Goal: Information Seeking & Learning: Check status

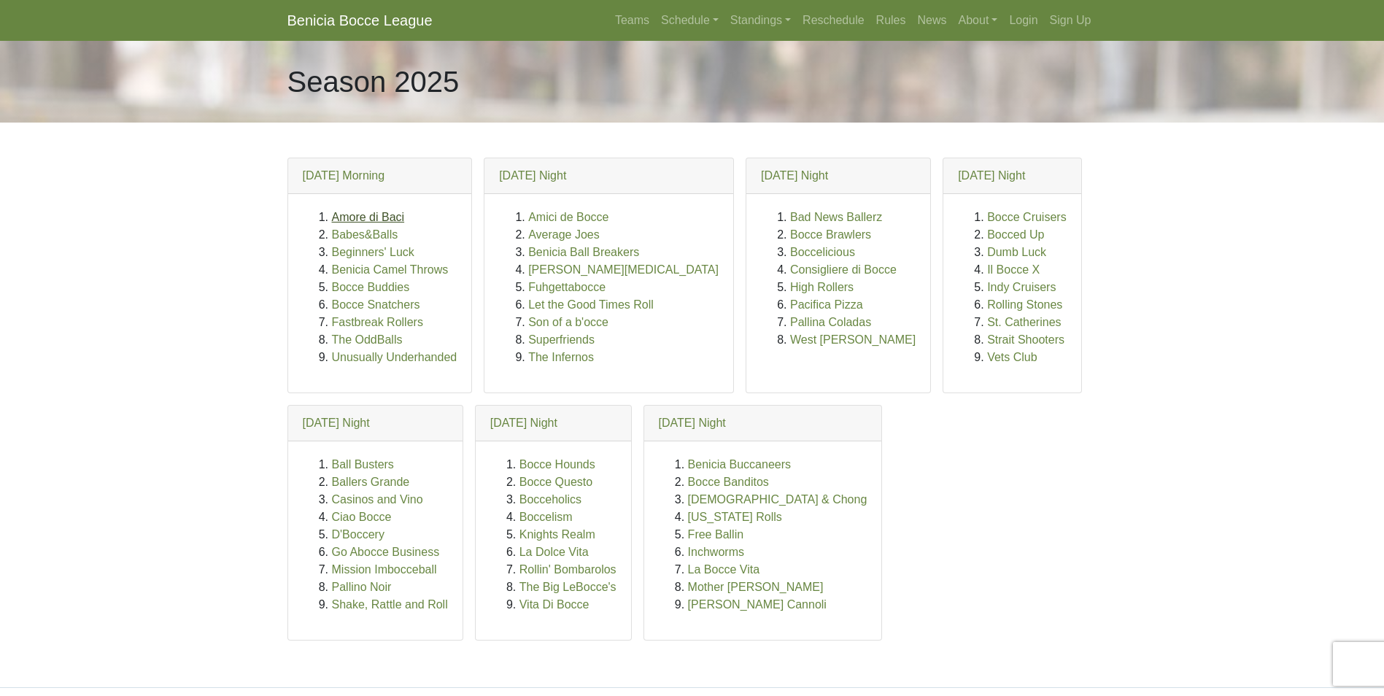
click at [374, 218] on link "Amore di Baci" at bounding box center [368, 217] width 73 height 12
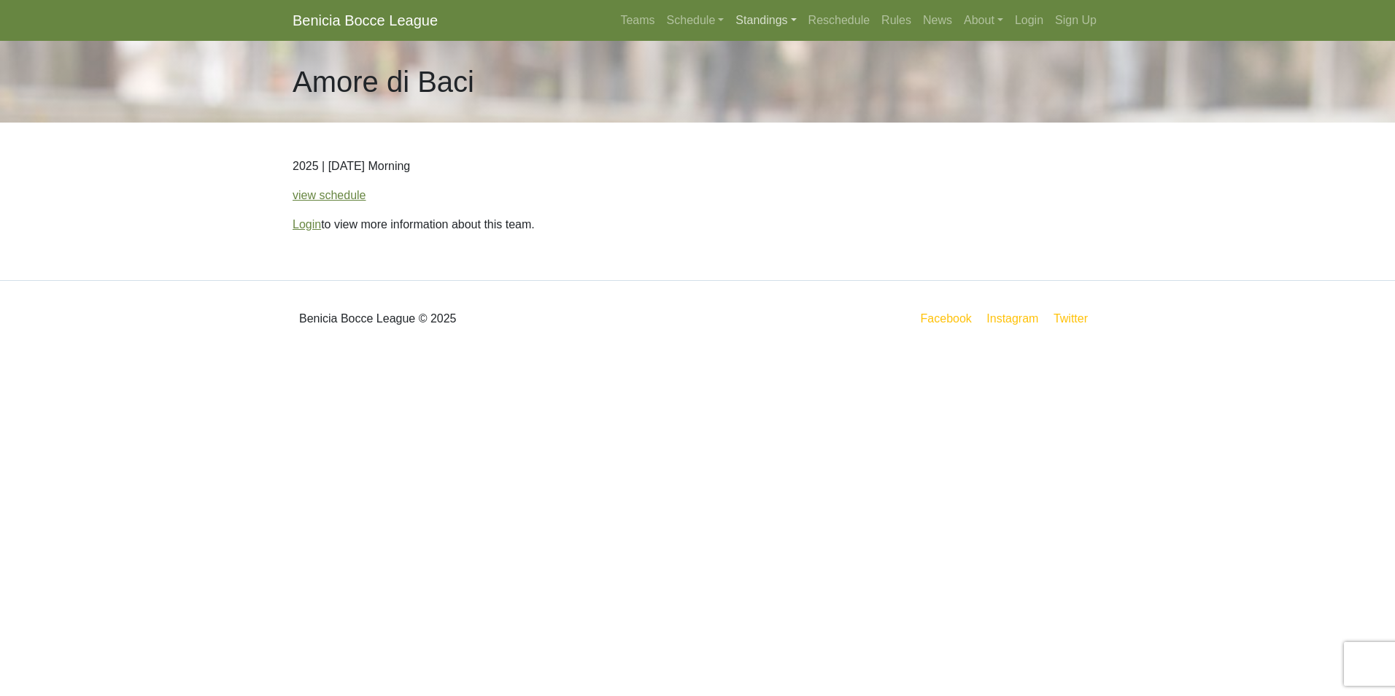
click at [749, 19] on link "Standings" at bounding box center [766, 20] width 72 height 29
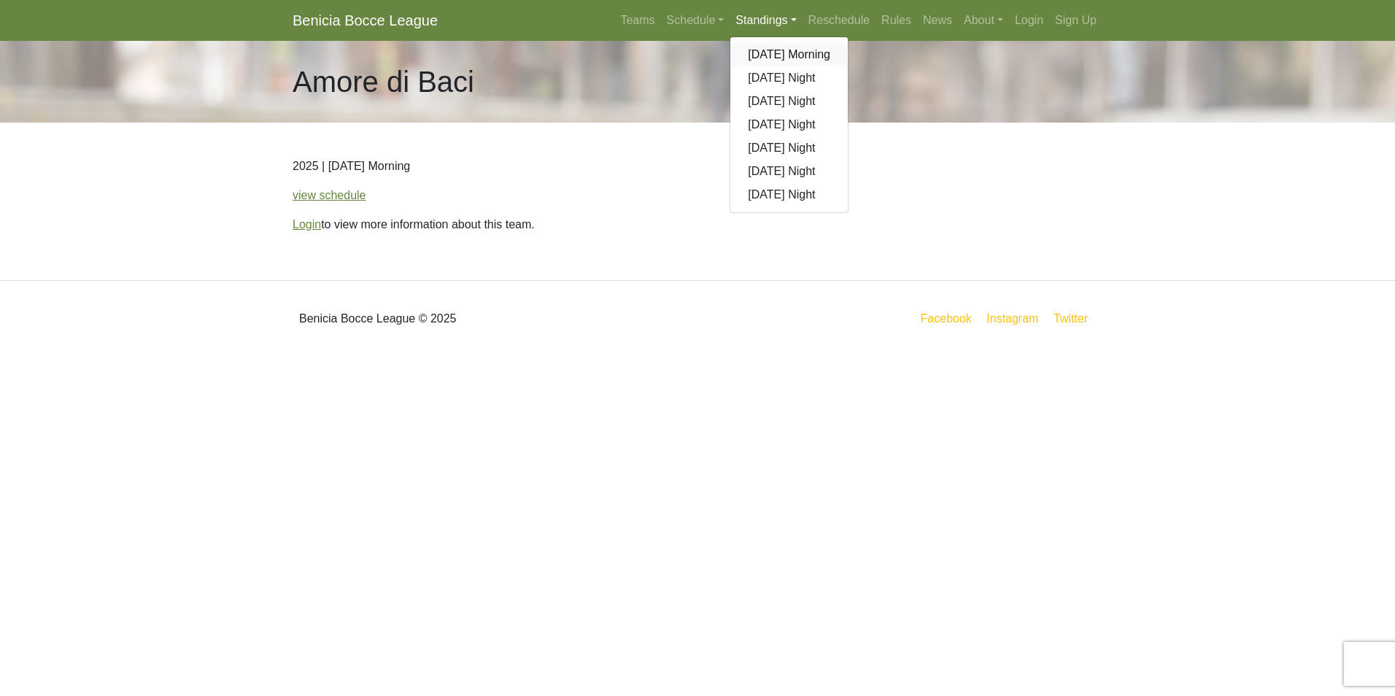
click at [768, 48] on link "[DATE] Morning" at bounding box center [788, 54] width 117 height 23
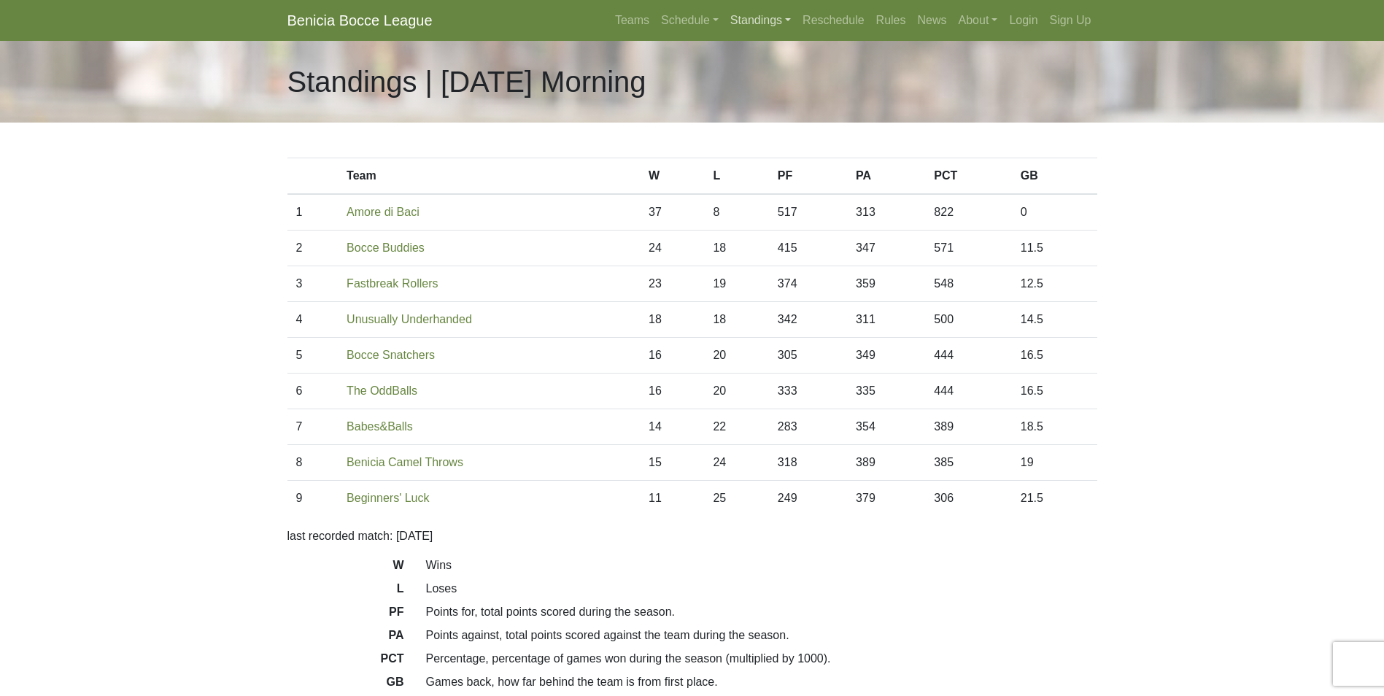
click at [752, 15] on link "Standings" at bounding box center [761, 20] width 72 height 29
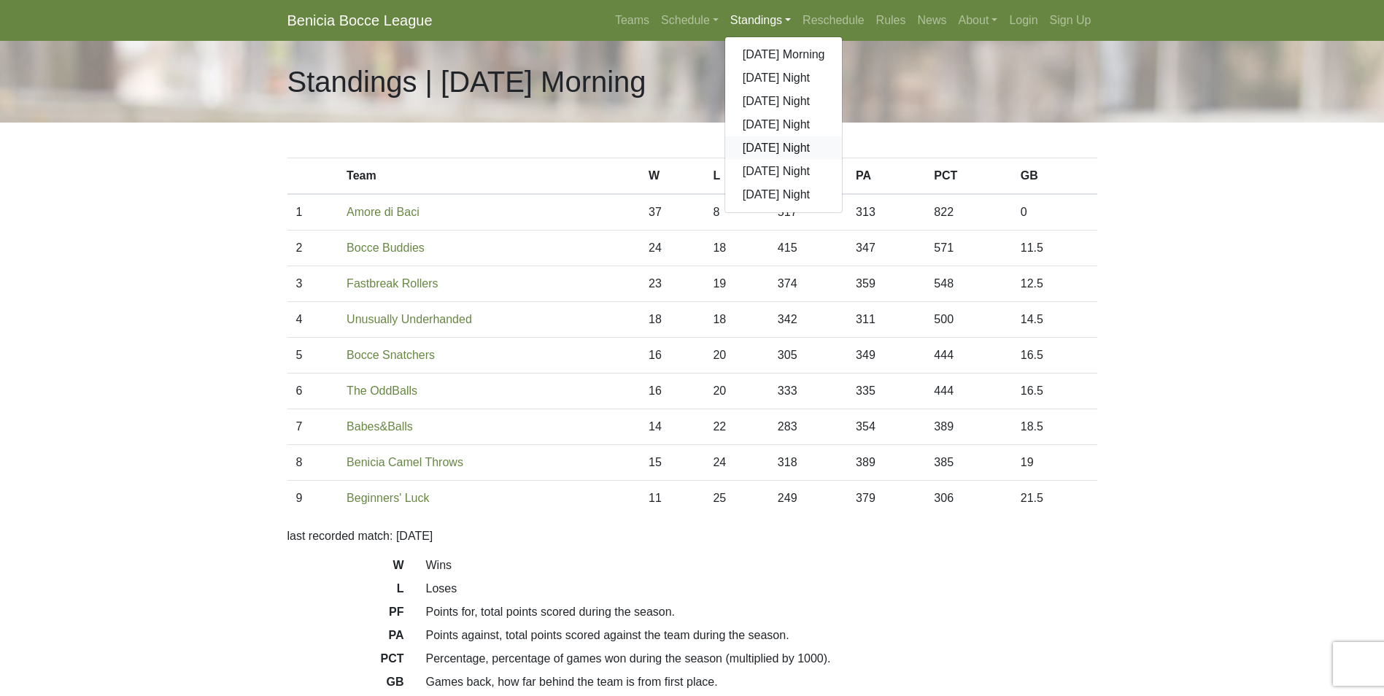
click at [795, 147] on link "[DATE] Night" at bounding box center [783, 147] width 117 height 23
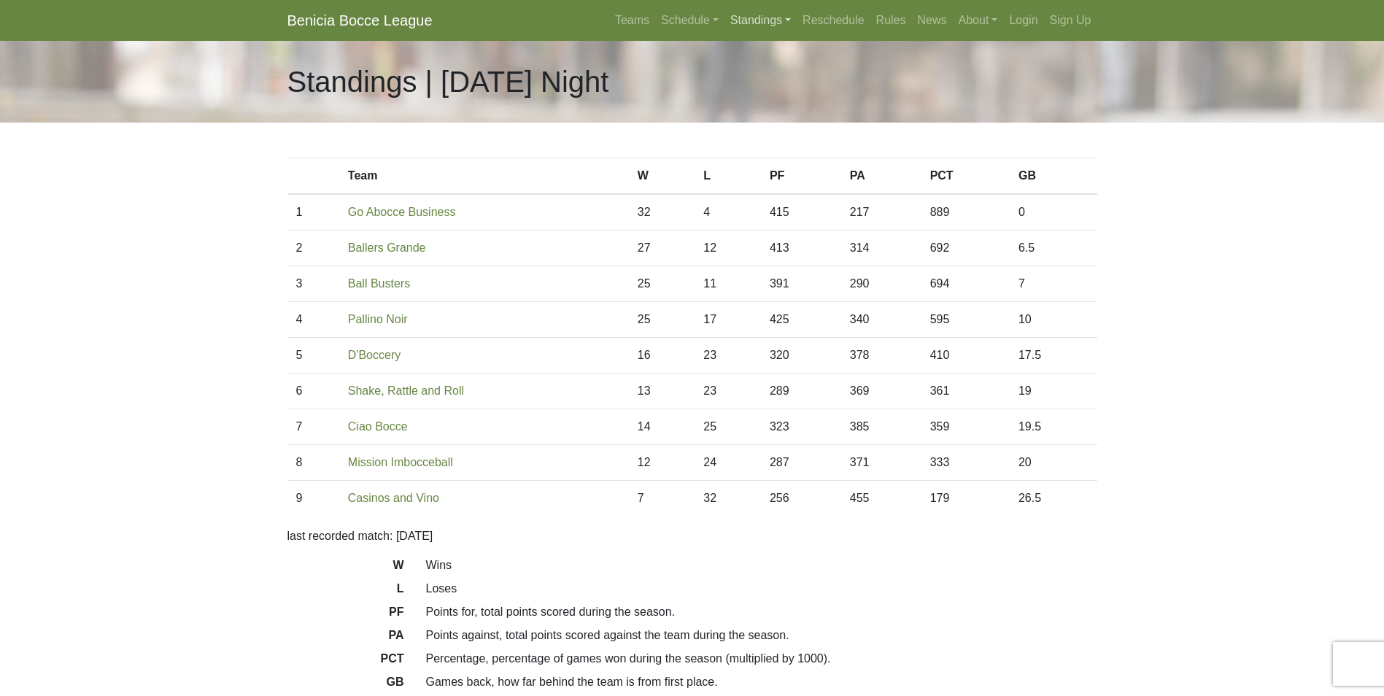
click at [750, 15] on link "Standings" at bounding box center [761, 20] width 72 height 29
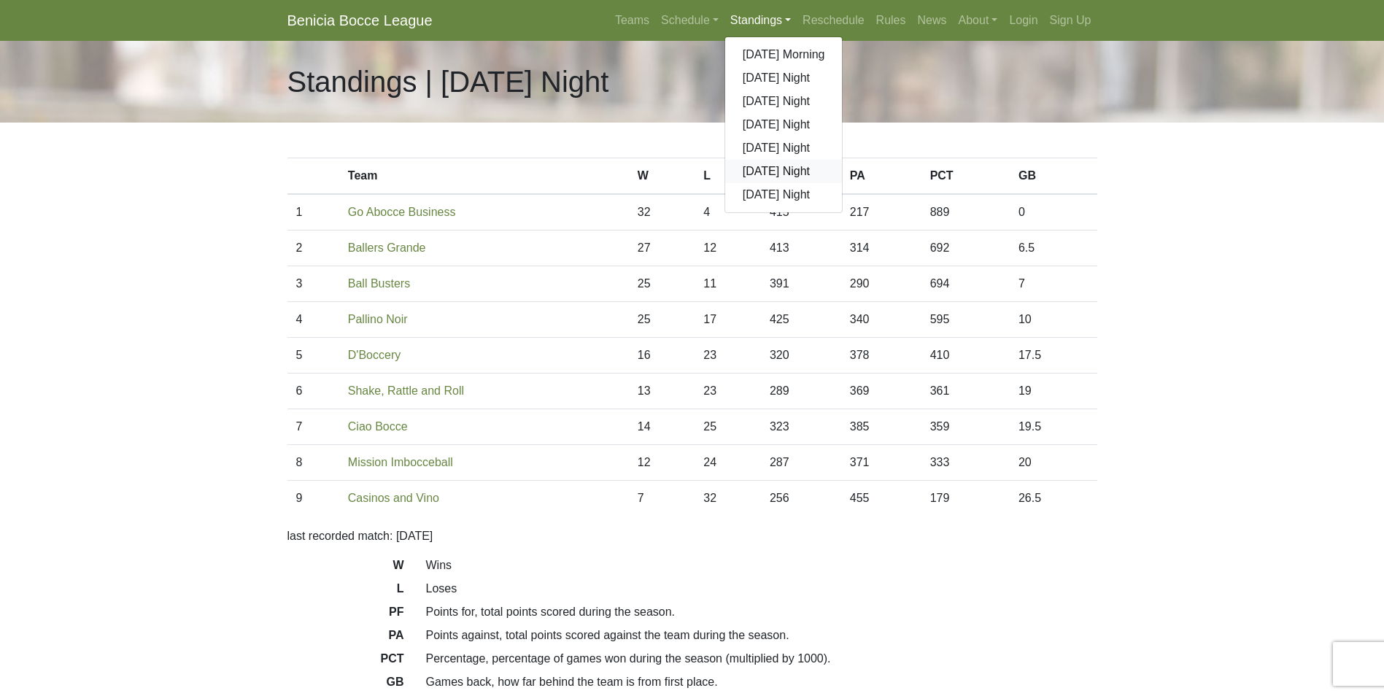
click at [768, 164] on link "[DATE] Night" at bounding box center [783, 171] width 117 height 23
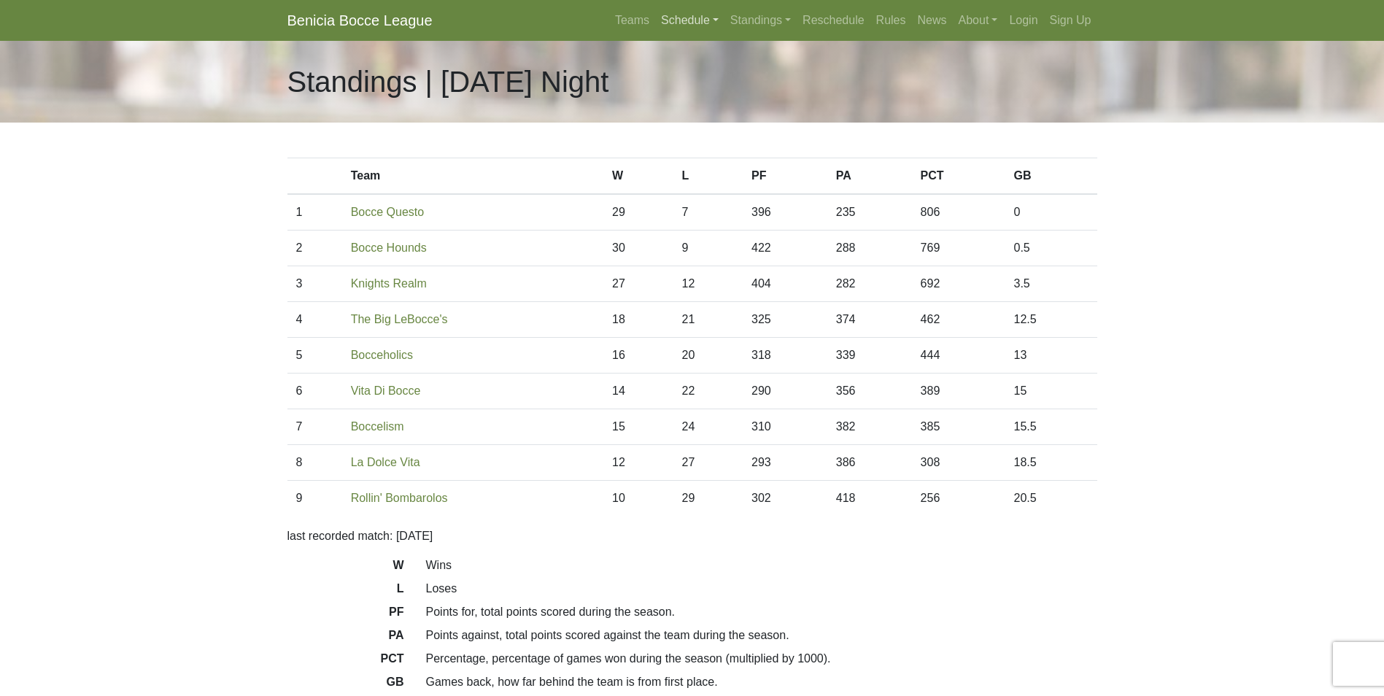
click at [685, 18] on link "Schedule" at bounding box center [689, 20] width 69 height 29
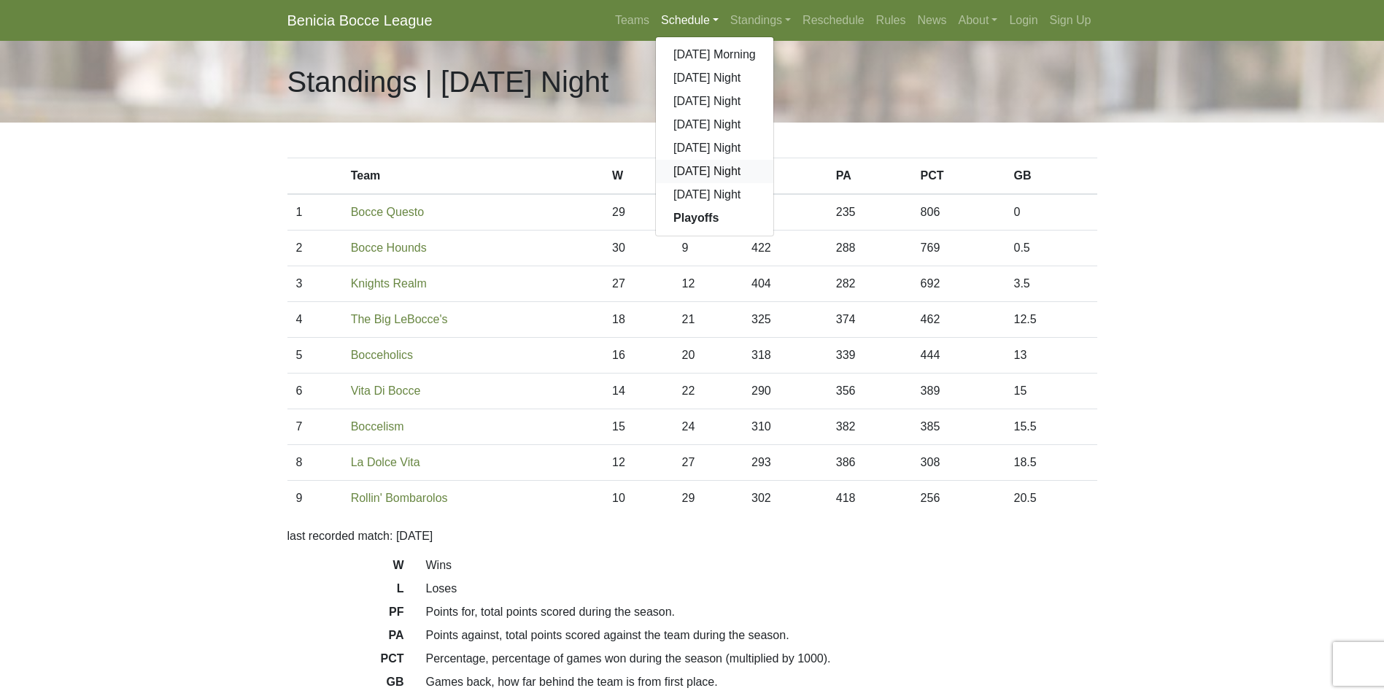
click at [689, 171] on link "[DATE] Night" at bounding box center [714, 171] width 117 height 23
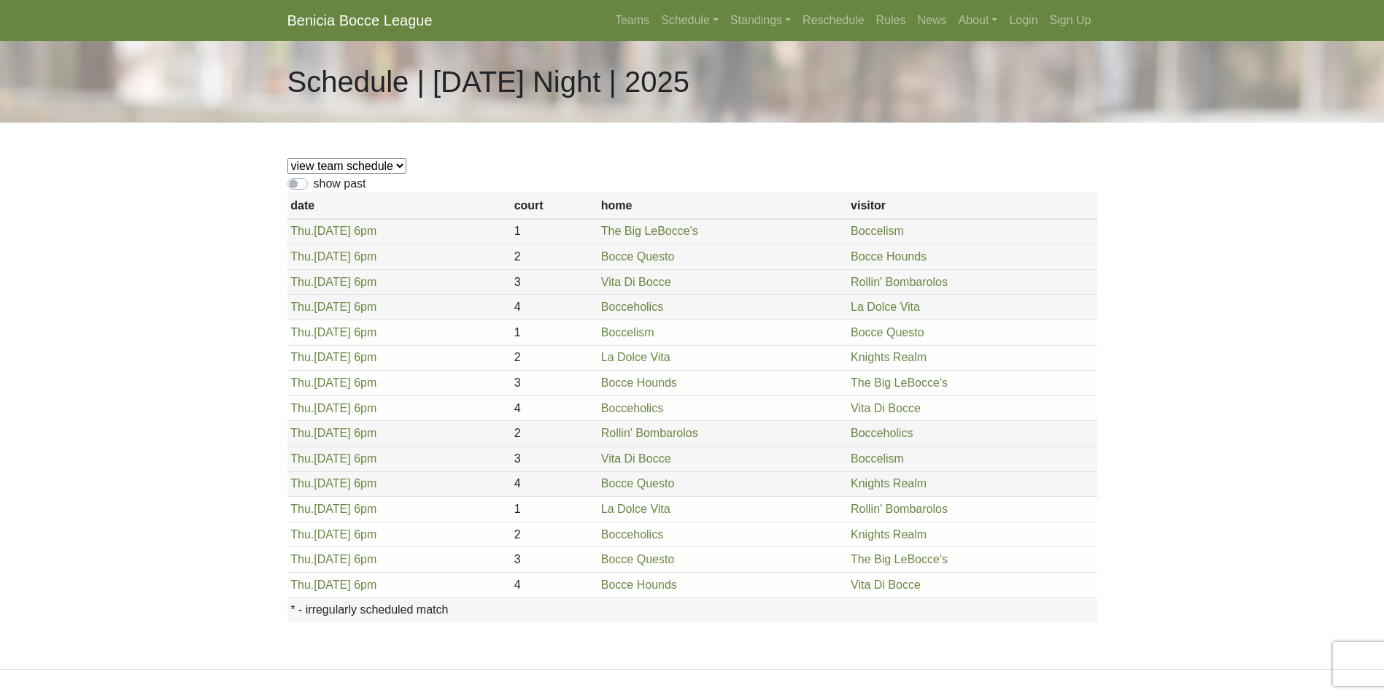
click at [374, 165] on select "view team schedule Knights Realm La Dolce Vita The Big LeBocce's Bocceholics Bo…" at bounding box center [347, 165] width 119 height 15
select select "1870"
click at [288, 158] on select "view team schedule Knights Realm La Dolce Vita The Big LeBocce's Bocceholics Bo…" at bounding box center [347, 165] width 119 height 15
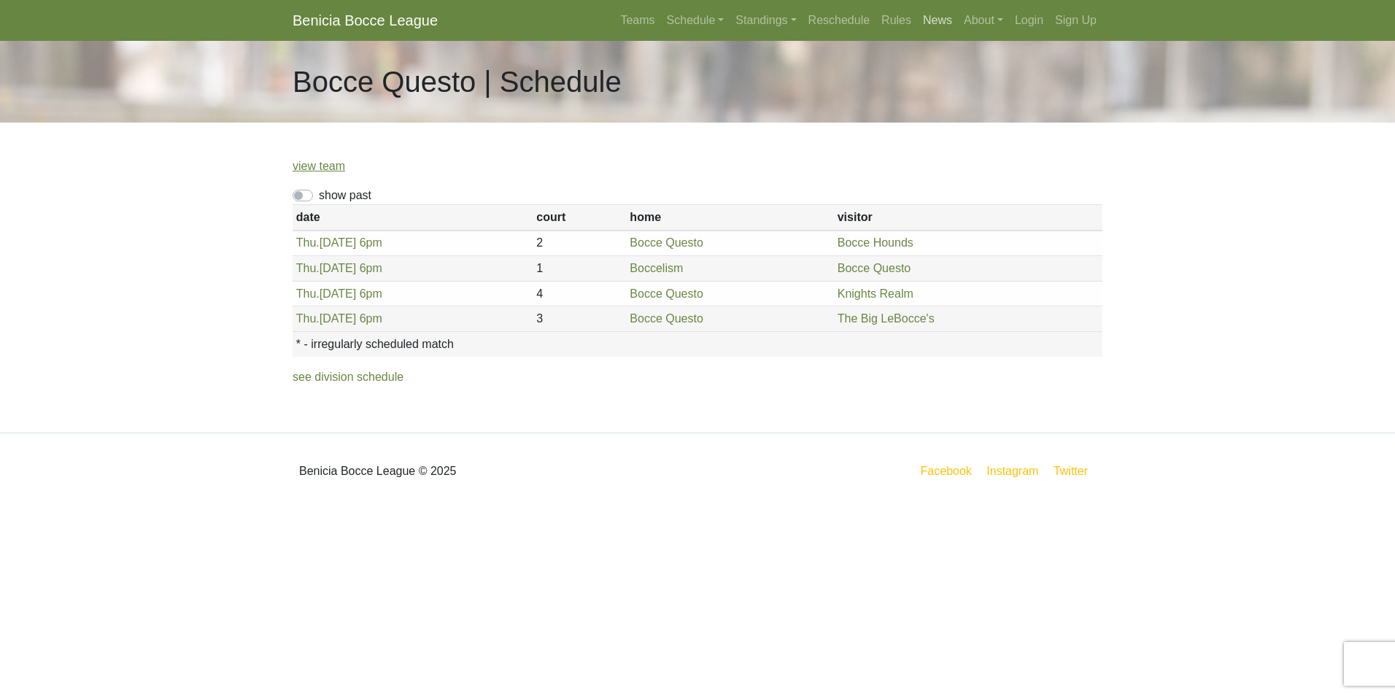
click at [929, 15] on link "News" at bounding box center [937, 20] width 41 height 29
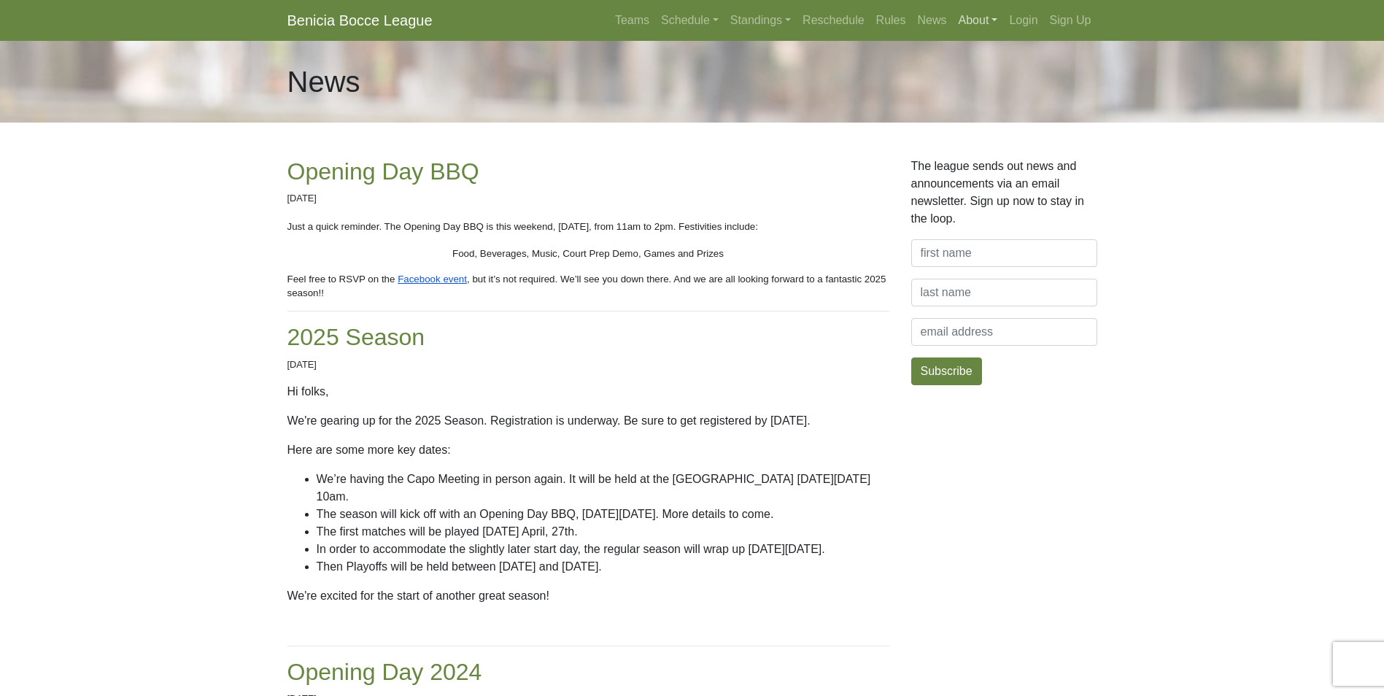
click at [974, 17] on link "About" at bounding box center [978, 20] width 51 height 29
click at [987, 100] on link "Management" at bounding box center [1011, 101] width 115 height 23
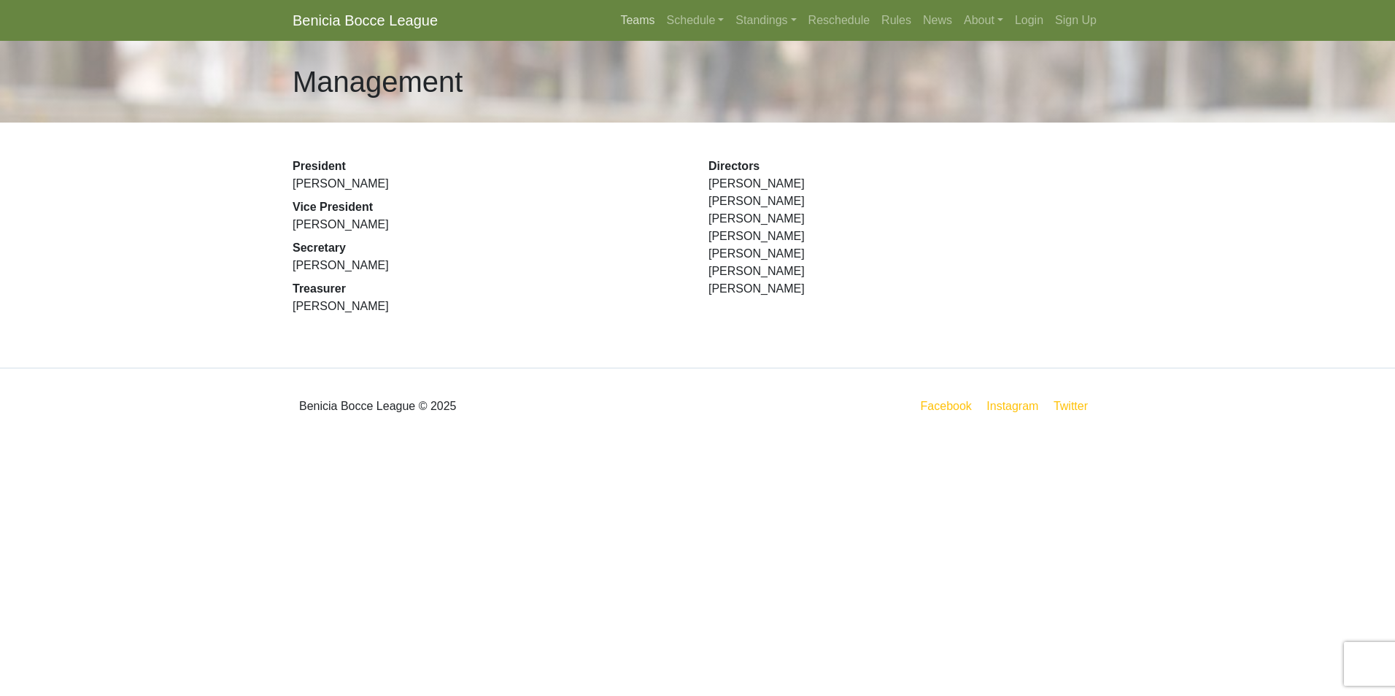
click at [636, 14] on link "Teams" at bounding box center [637, 20] width 46 height 29
